Goal: Go to known website: Go to known website

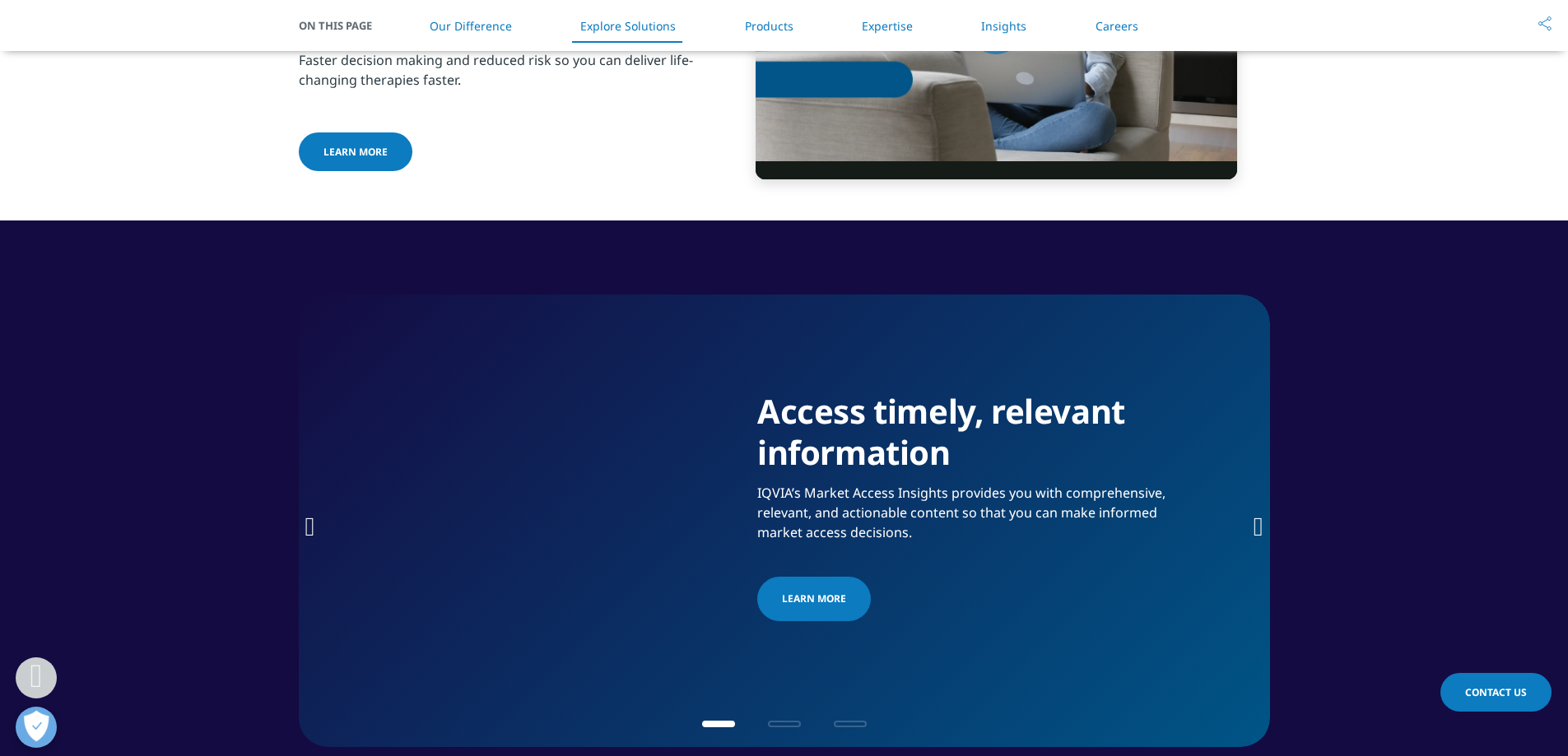
scroll to position [2304, 0]
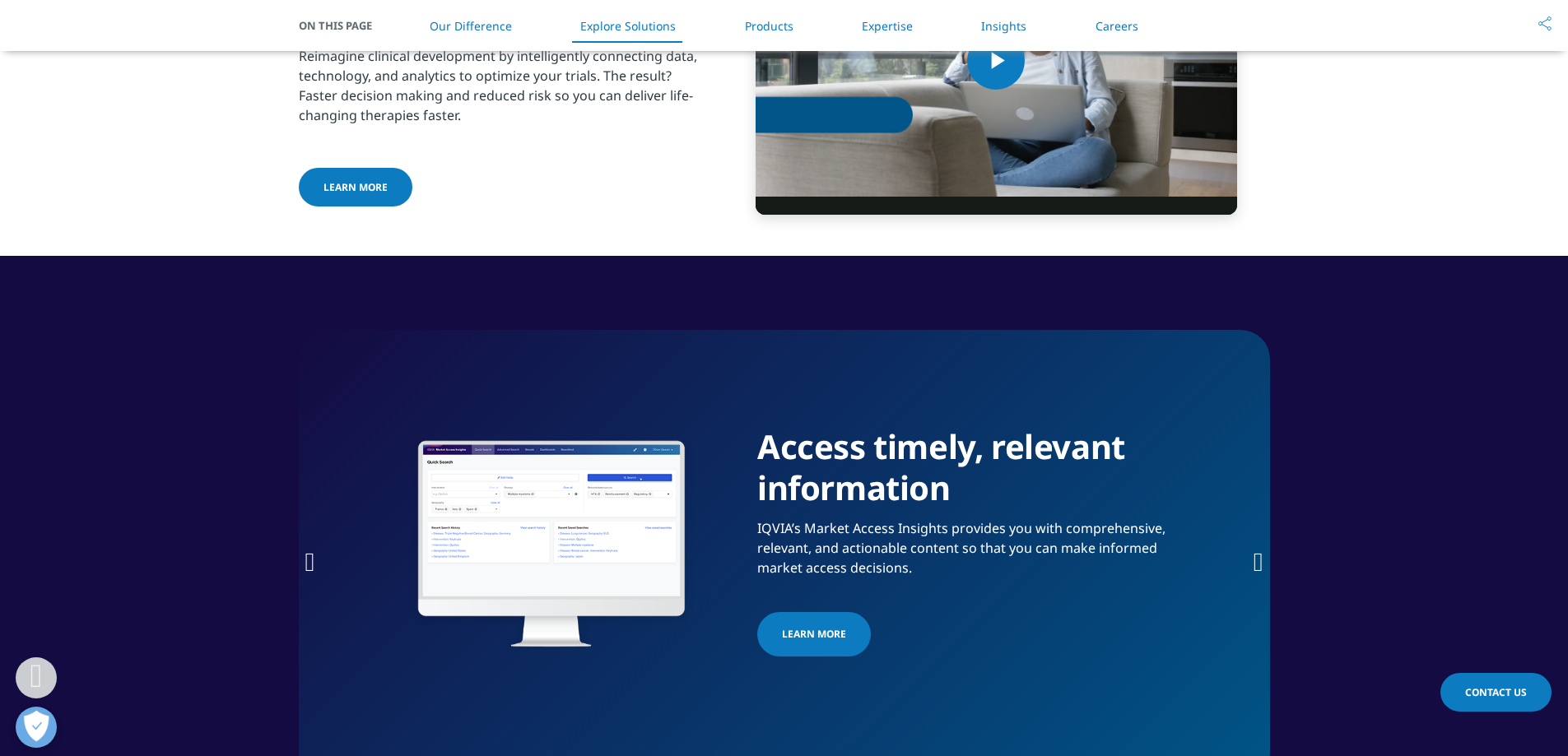
scroll to position [2304, 0]
